Goal: Navigation & Orientation: Find specific page/section

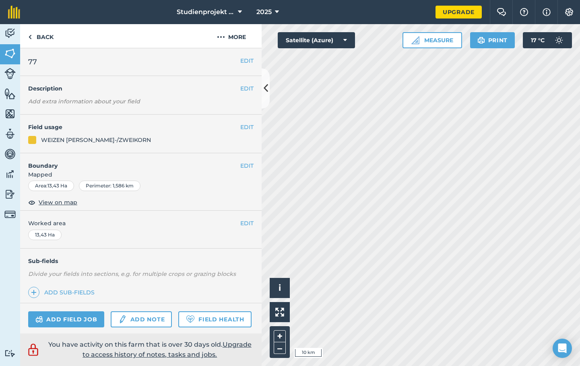
click at [498, 366] on html "Studienprojekt 25 2025 Upgrade Farm Chat Help Info Settings Map printing is not…" at bounding box center [290, 183] width 580 height 366
click at [87, 16] on nav "Studienprojekt 25 2025" at bounding box center [231, 12] width 407 height 24
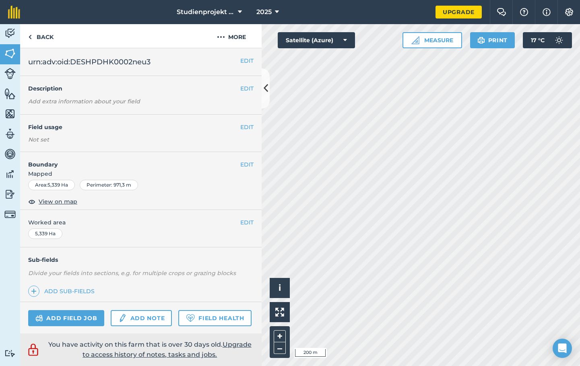
click at [107, 101] on em "Add extra information about your field" at bounding box center [84, 101] width 112 height 7
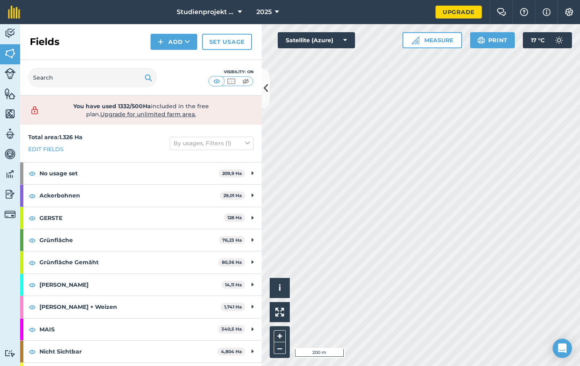
click at [78, 52] on div "Fields Add Set usage" at bounding box center [141, 42] width 242 height 36
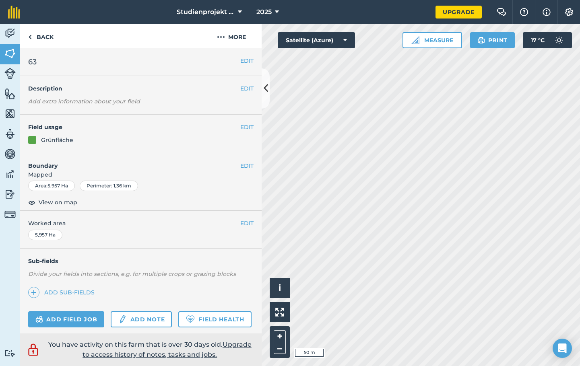
click at [106, 151] on div "EDIT Field usage Grünfläche" at bounding box center [141, 134] width 242 height 39
click at [429, 366] on html "Studienprojekt 25 2025 Upgrade Farm Chat Help Info Settings Map printing is not…" at bounding box center [290, 183] width 580 height 366
click at [503, 366] on html "Studienprojekt 25 2025 Upgrade Farm Chat Help Info Settings Map printing is not…" at bounding box center [290, 183] width 580 height 366
click at [98, 11] on nav "Studienprojekt 25 2025" at bounding box center [231, 12] width 407 height 24
click at [89, 25] on div "Back More" at bounding box center [141, 36] width 242 height 24
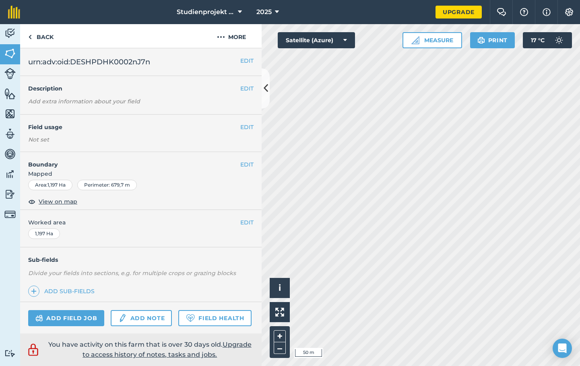
drag, startPoint x: 106, startPoint y: 140, endPoint x: 114, endPoint y: 141, distance: 7.8
click at [106, 140] on div "Not set" at bounding box center [140, 140] width 225 height 8
